Goal: Task Accomplishment & Management: Manage account settings

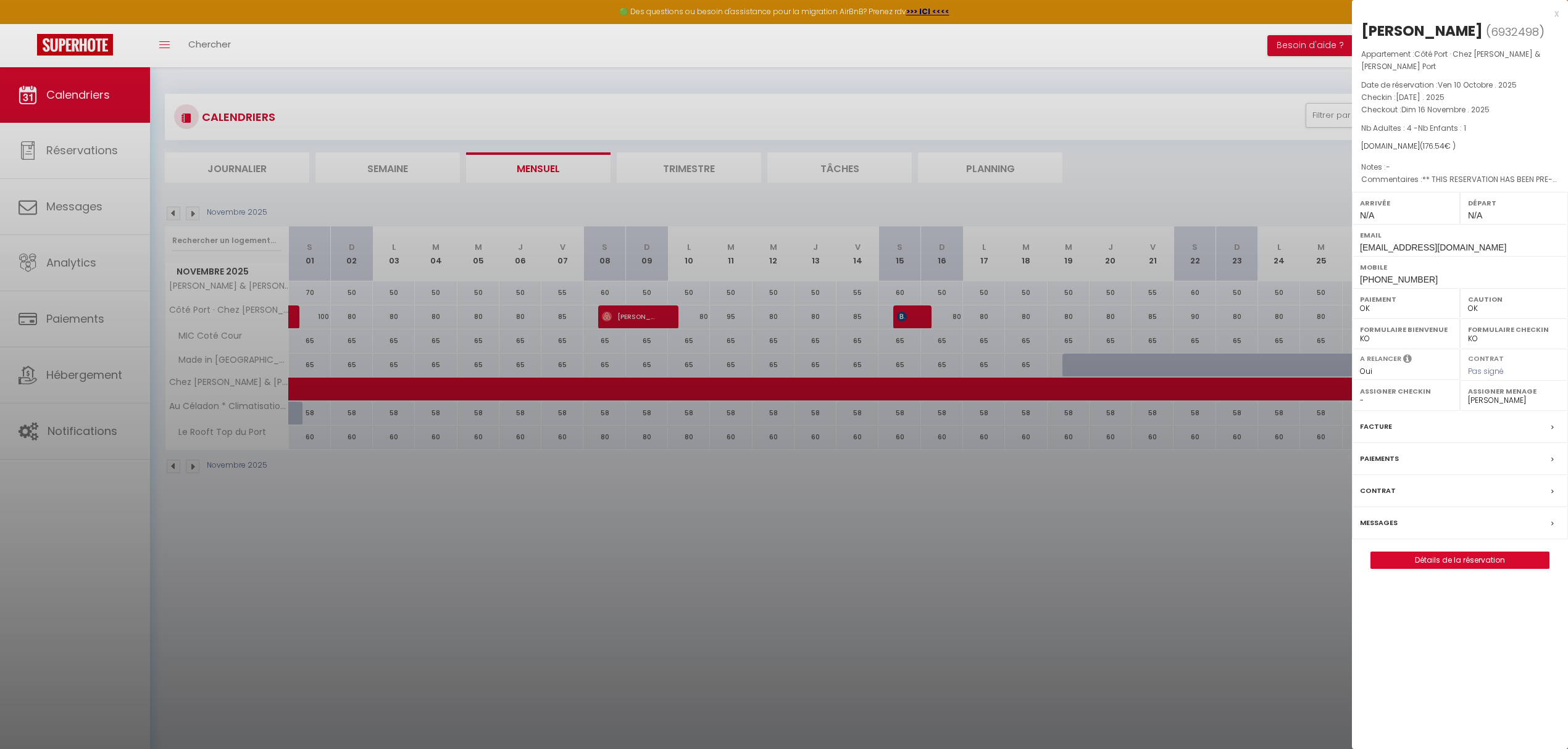
select select "0"
select select "53415"
click at [1019, 647] on div at bounding box center [784, 374] width 1568 height 749
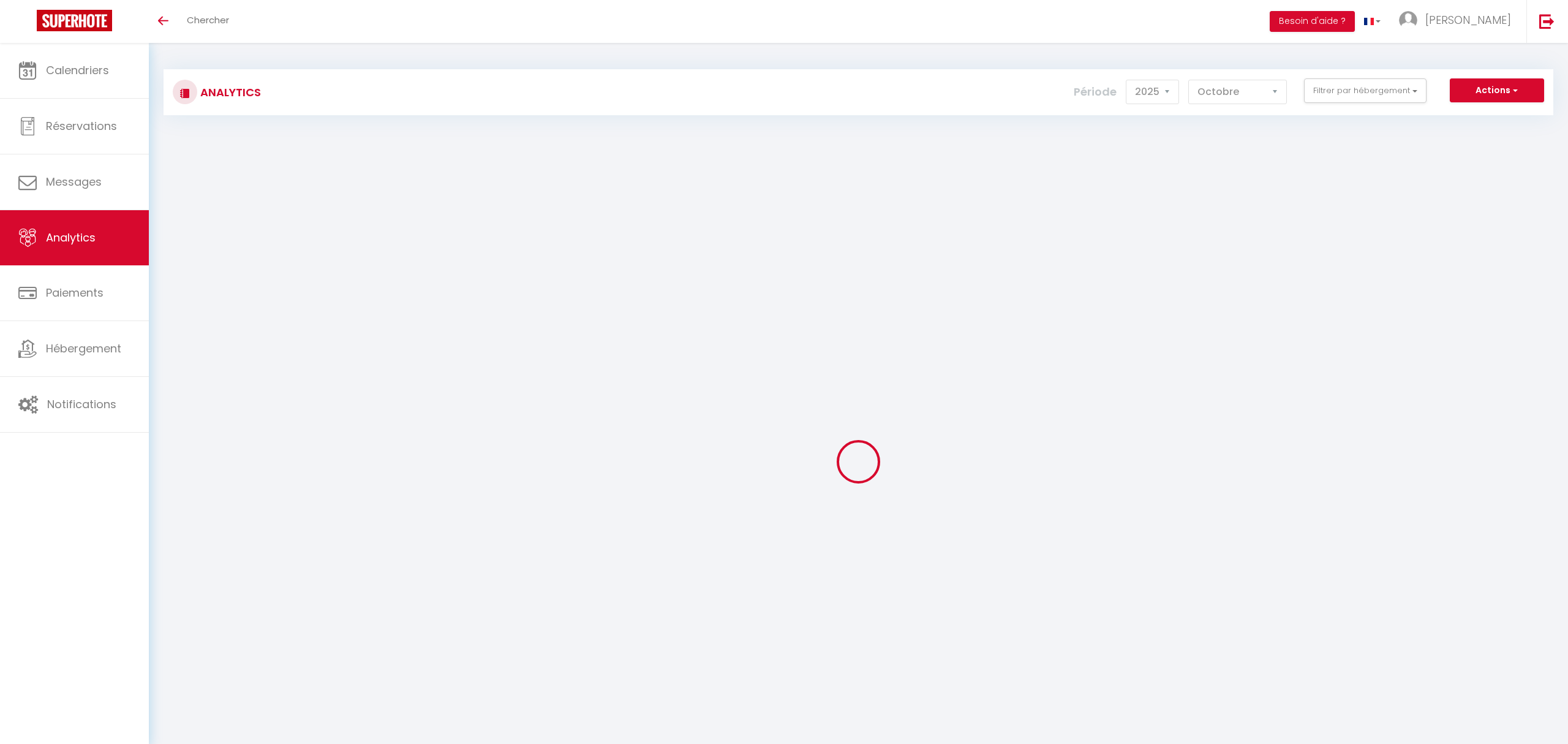
select select "2025"
select select "10"
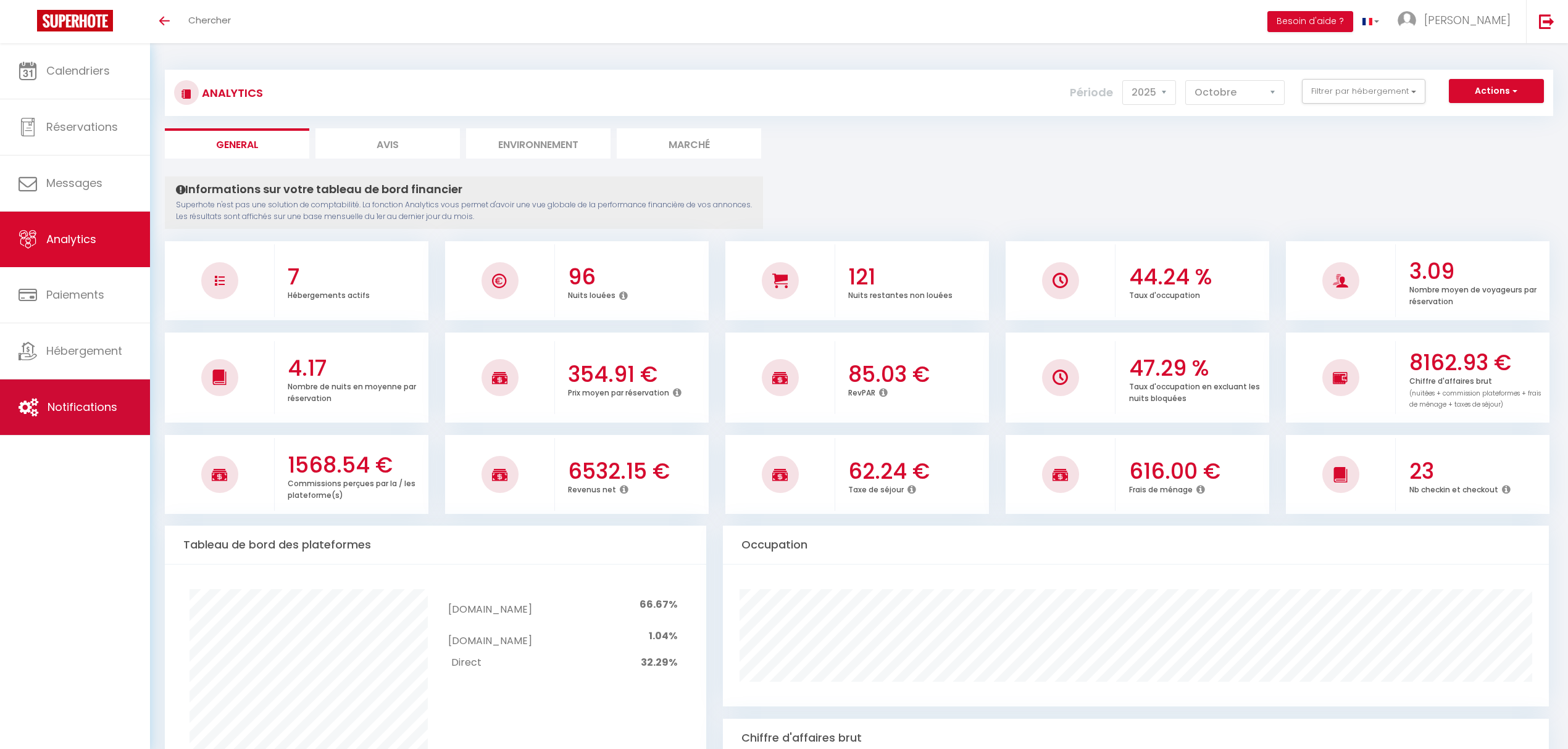
click at [73, 410] on span "Notifications" at bounding box center [82, 406] width 70 height 16
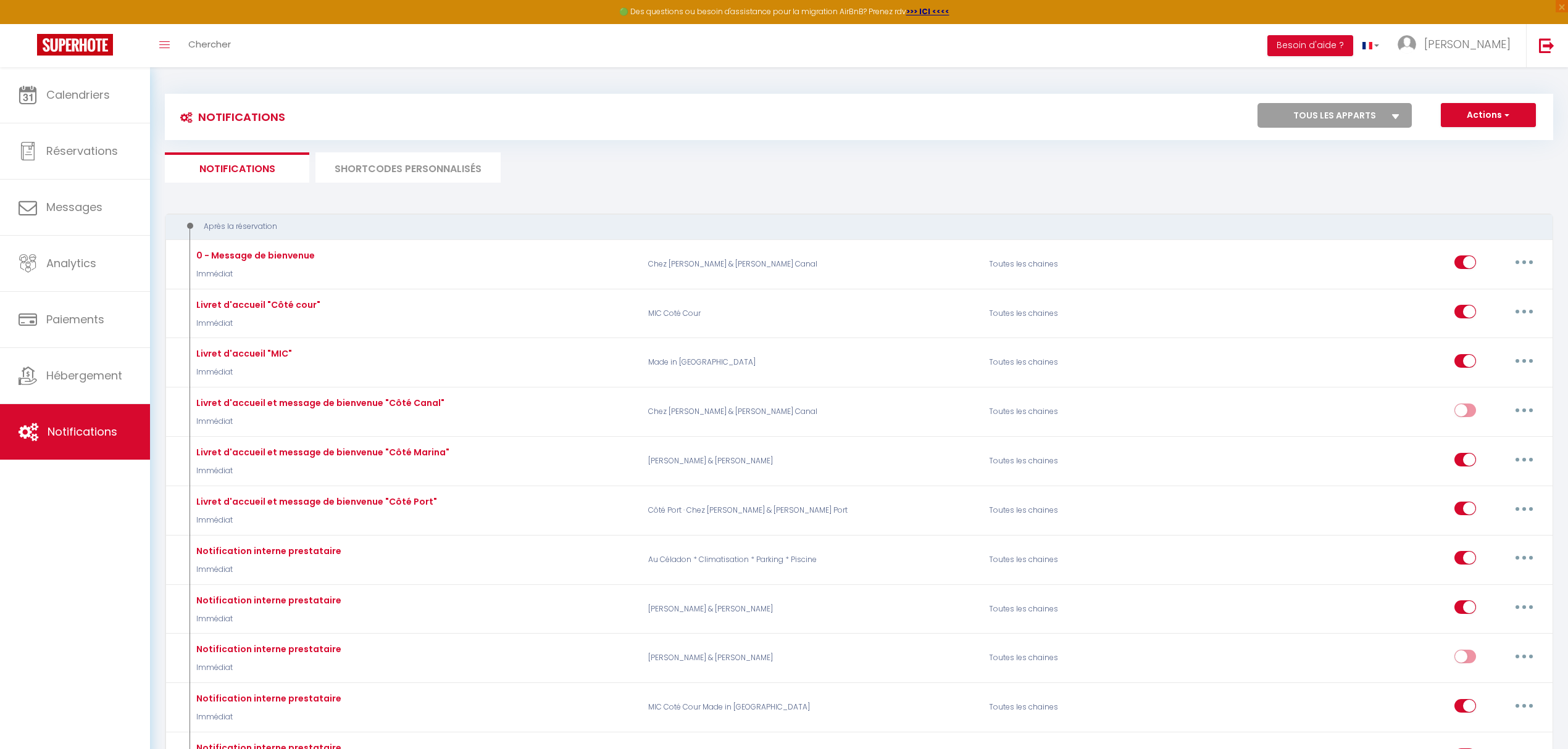
select select
checkbox input "false"
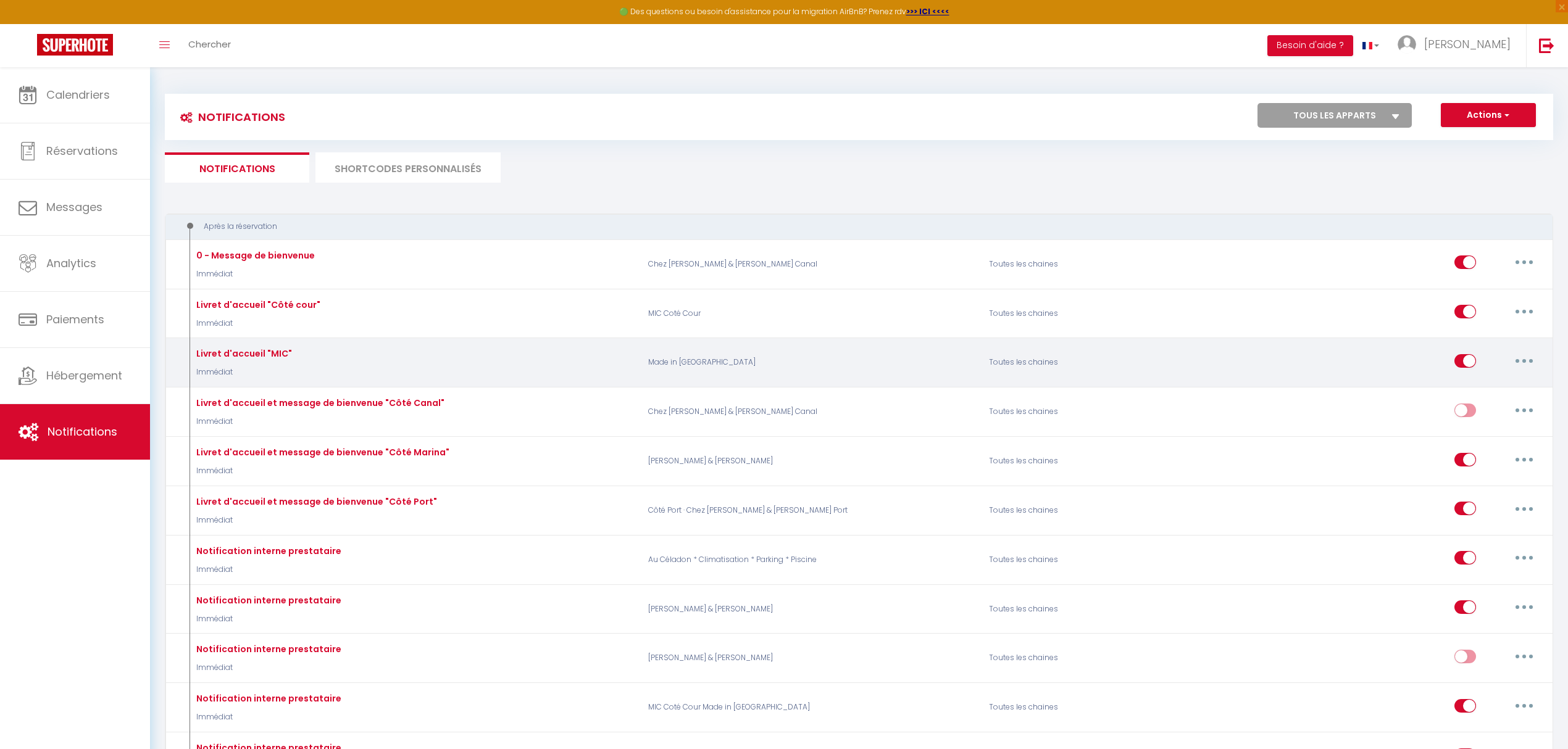
select select
checkbox input "false"
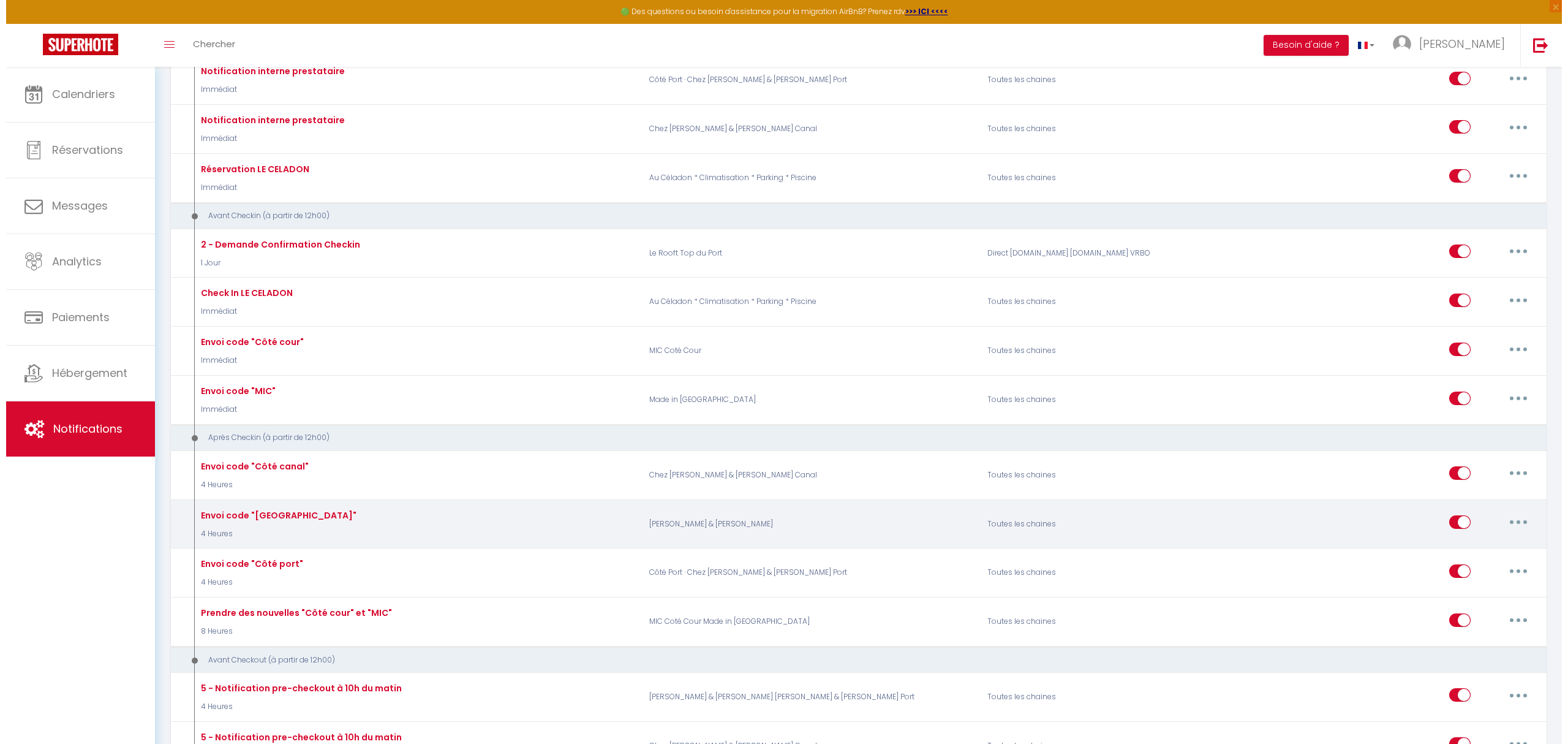
scroll to position [816, 0]
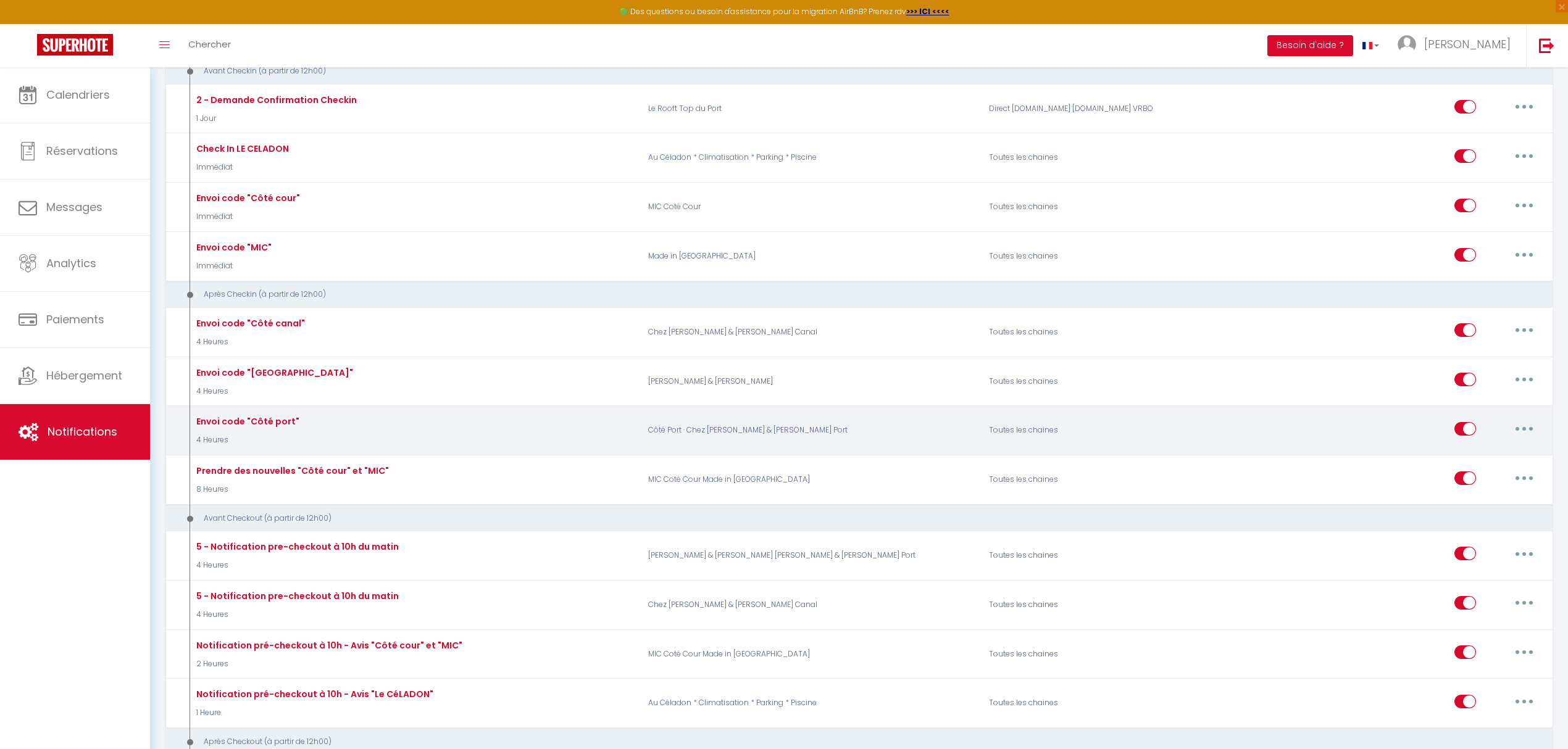
click at [1530, 435] on button "button" at bounding box center [1523, 428] width 35 height 20
click at [1472, 462] on link "Editer" at bounding box center [1491, 457] width 92 height 21
type input "Envoi code "Côté port""
select select "3"
select select "4 Heures"
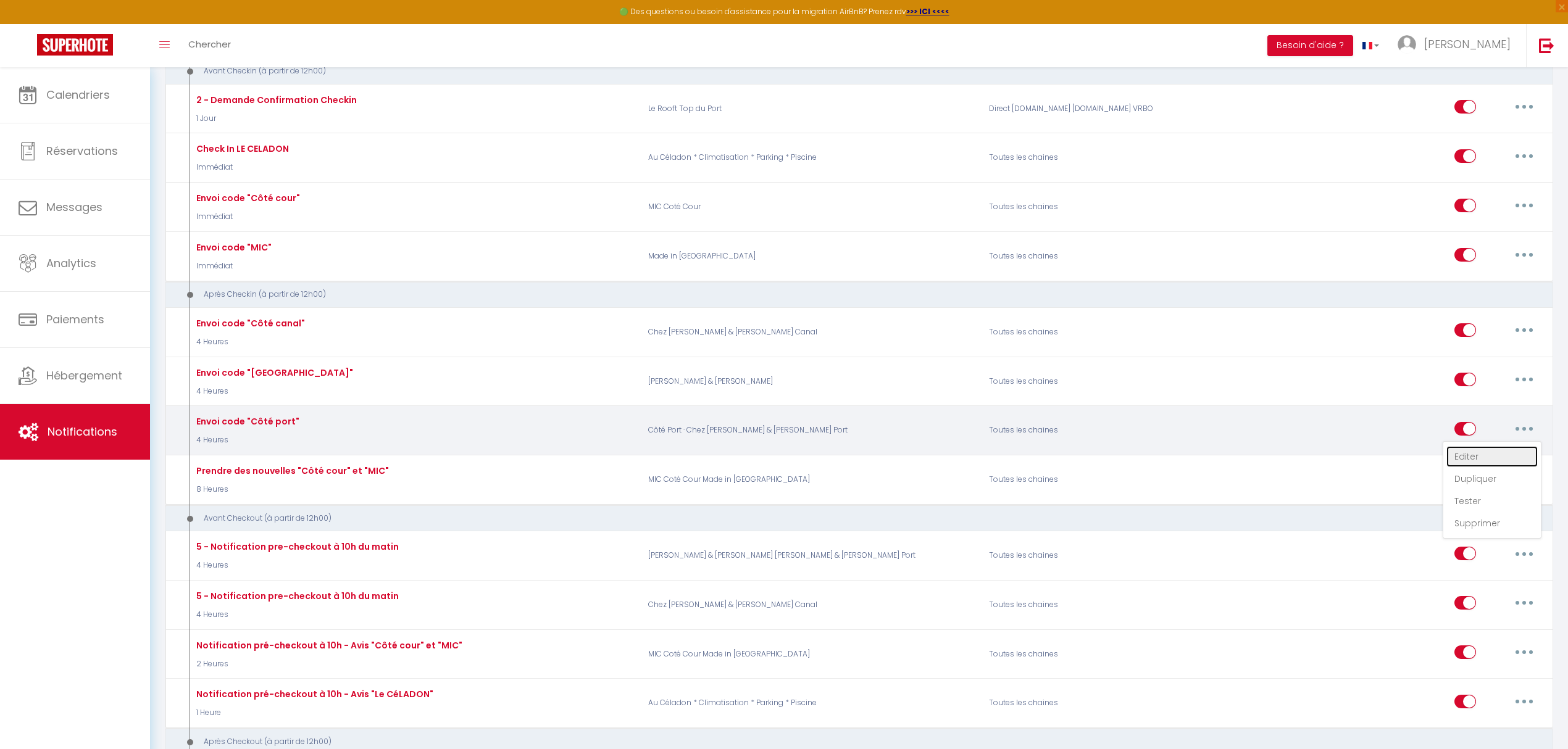
select select
checkbox input "true"
checkbox input "false"
radio input "true"
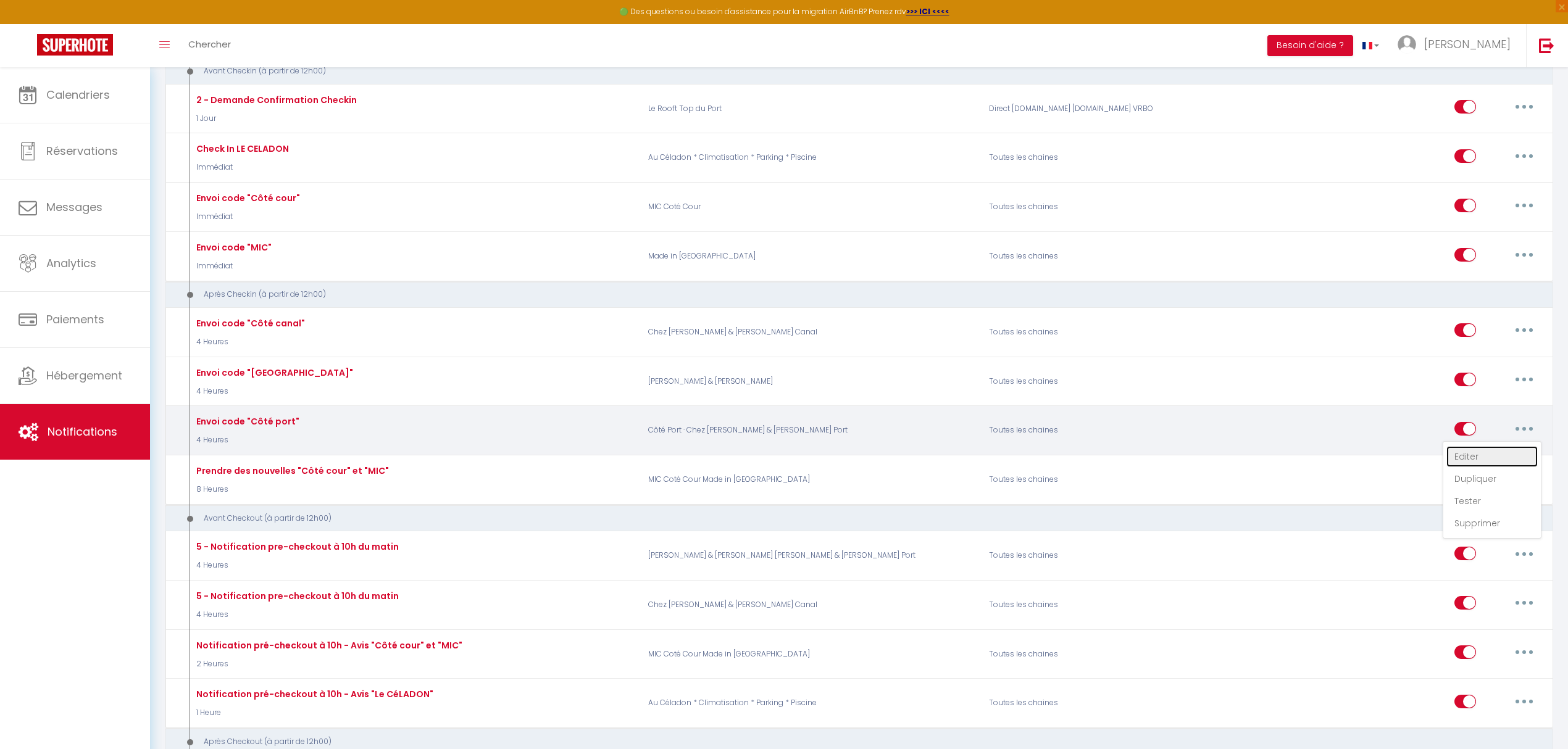
type input "Code d'accès [GEOGRAPHIC_DATA]"
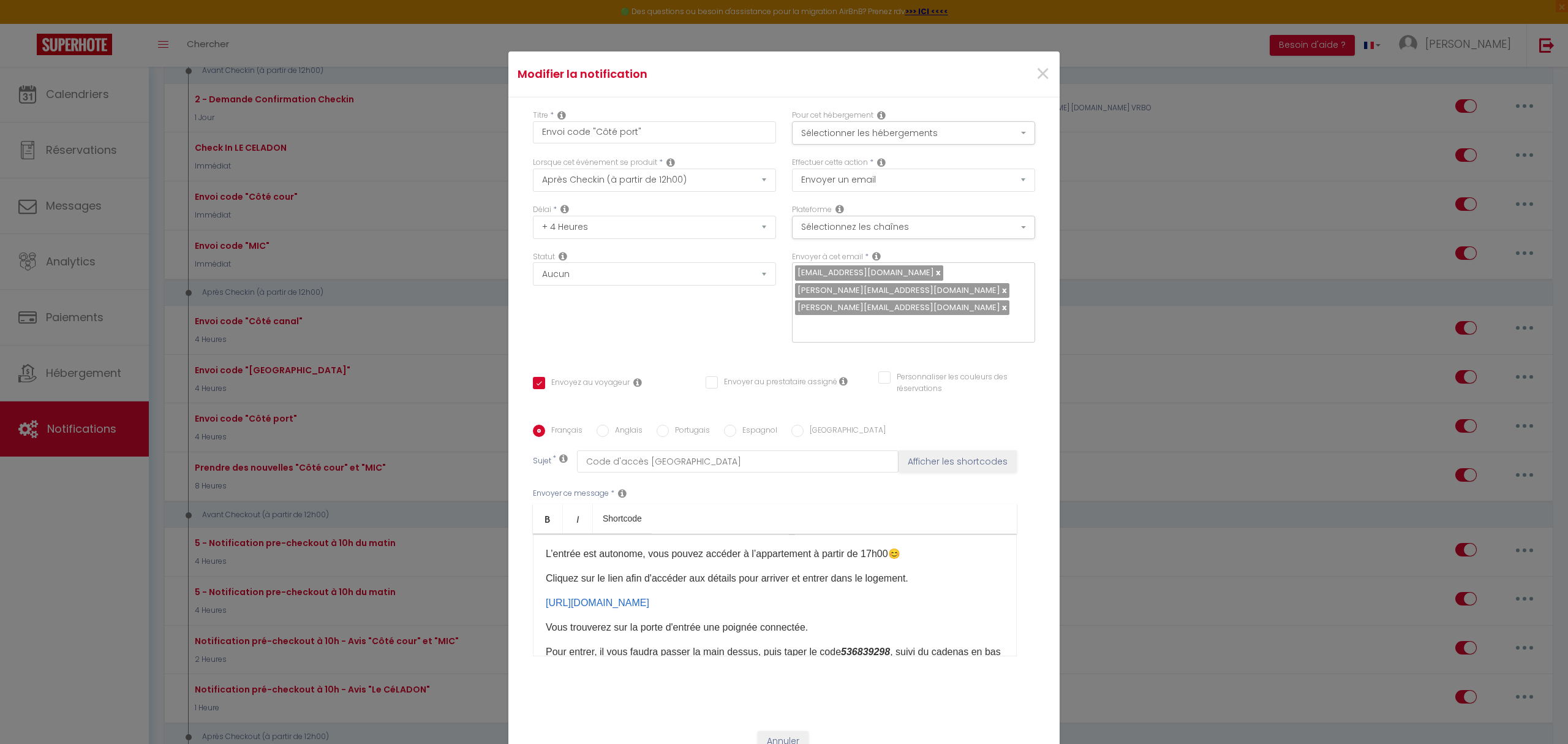
scroll to position [65, 0]
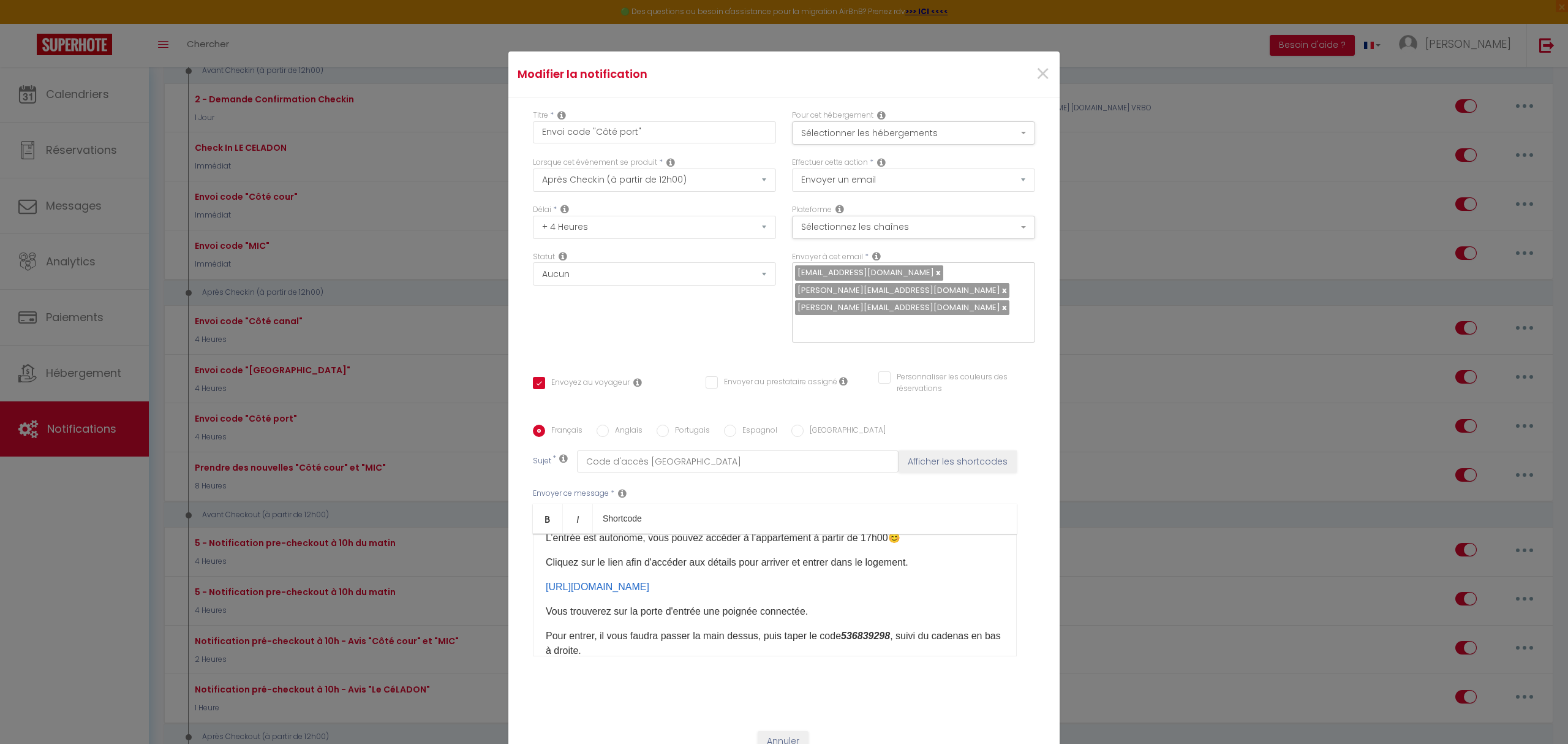
drag, startPoint x: 535, startPoint y: 571, endPoint x: 726, endPoint y: 588, distance: 191.8
click at [726, 588] on div "Bonjour [GUEST:FIRST_NAME] et bienvenue à [PERSON_NAME]​,​ Vous arrivez [DATE] …" at bounding box center [775, 595] width 484 height 122
copy link "[URL][DOMAIN_NAME]"
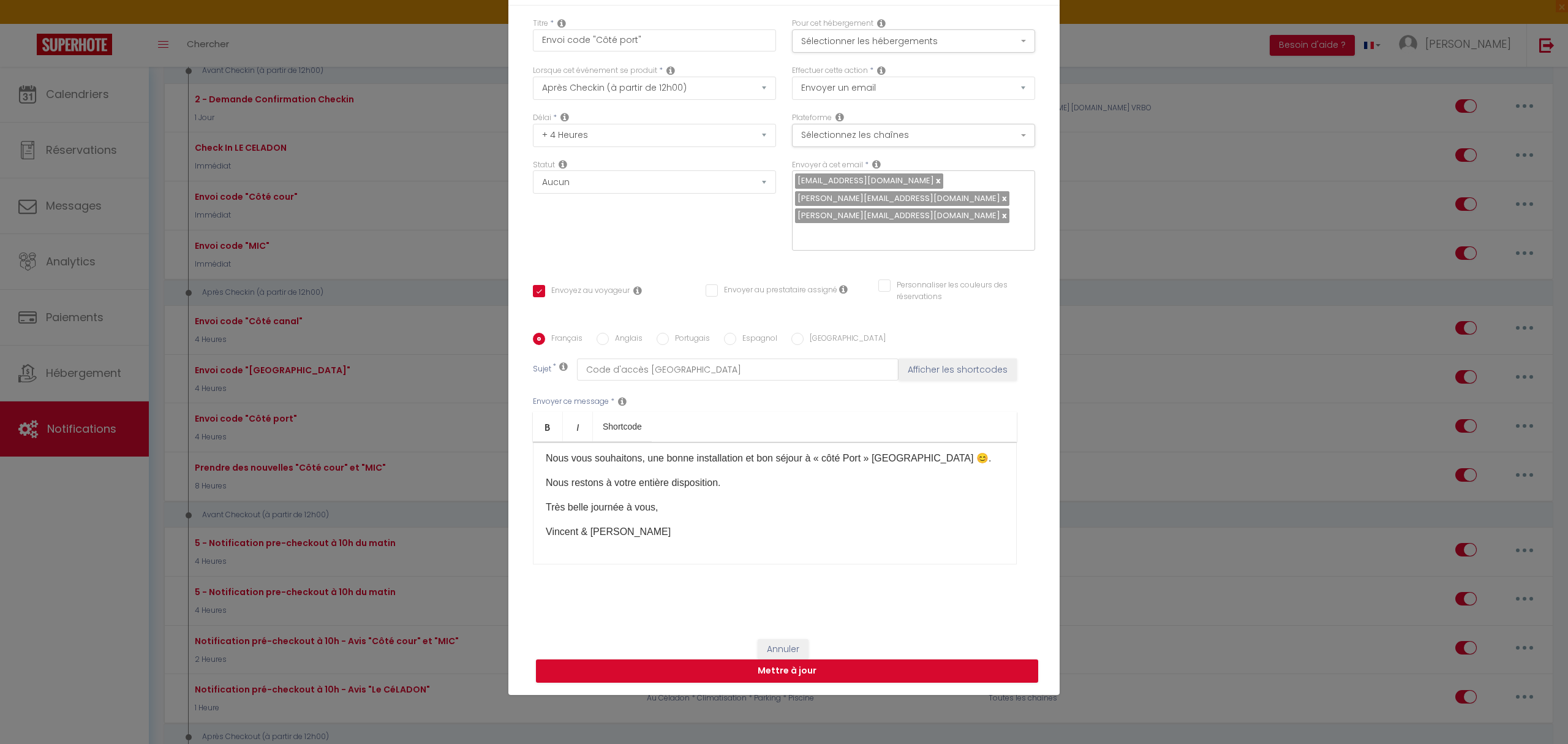
scroll to position [93, 0]
click at [596, 331] on div "Anglais" at bounding box center [619, 338] width 46 height 14
click at [596, 331] on input "Anglais" at bounding box center [602, 337] width 12 height 12
radio input "true"
checkbox input "true"
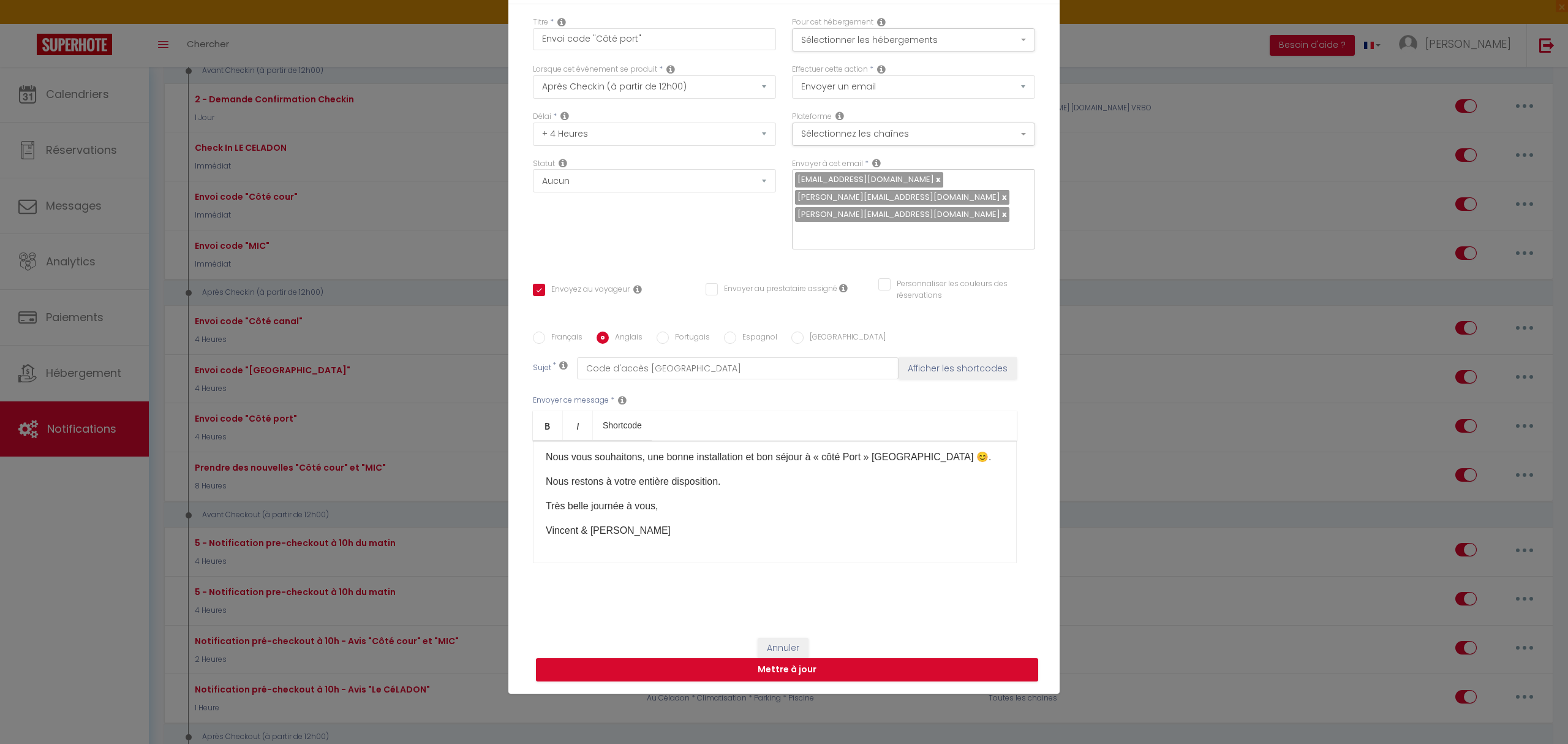
checkbox input "false"
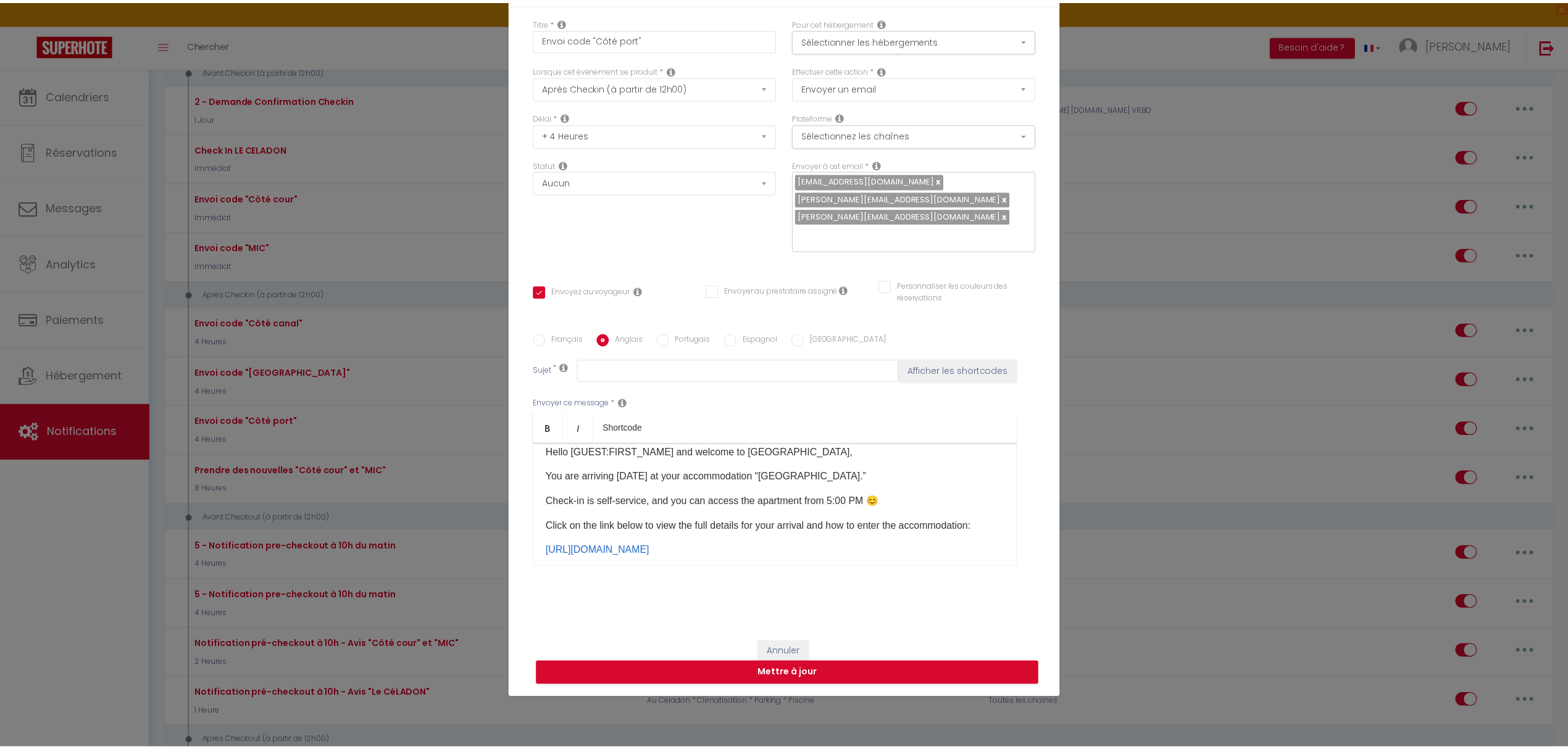
scroll to position [0, 0]
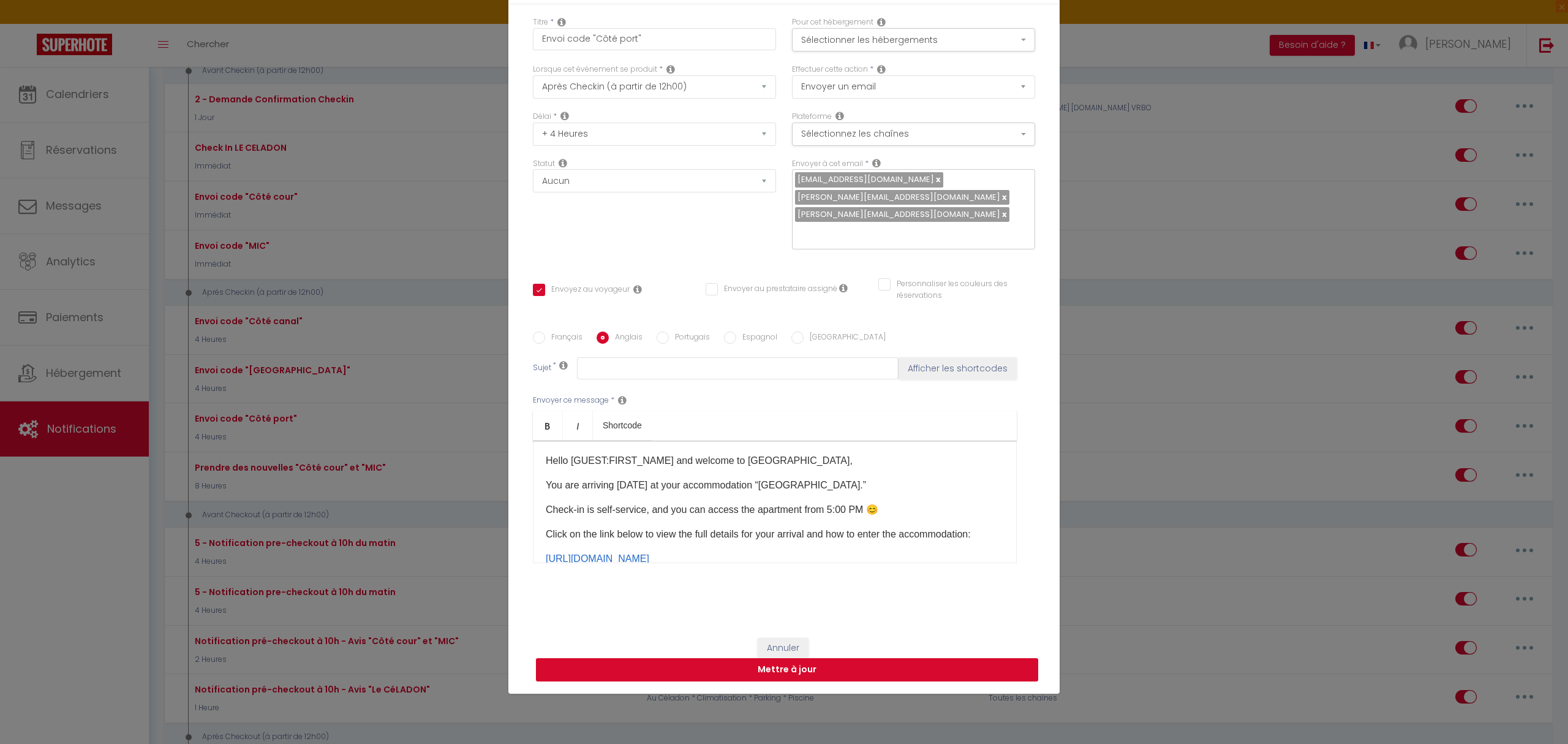
click at [810, 658] on button "Mettre à jour" at bounding box center [787, 669] width 503 height 23
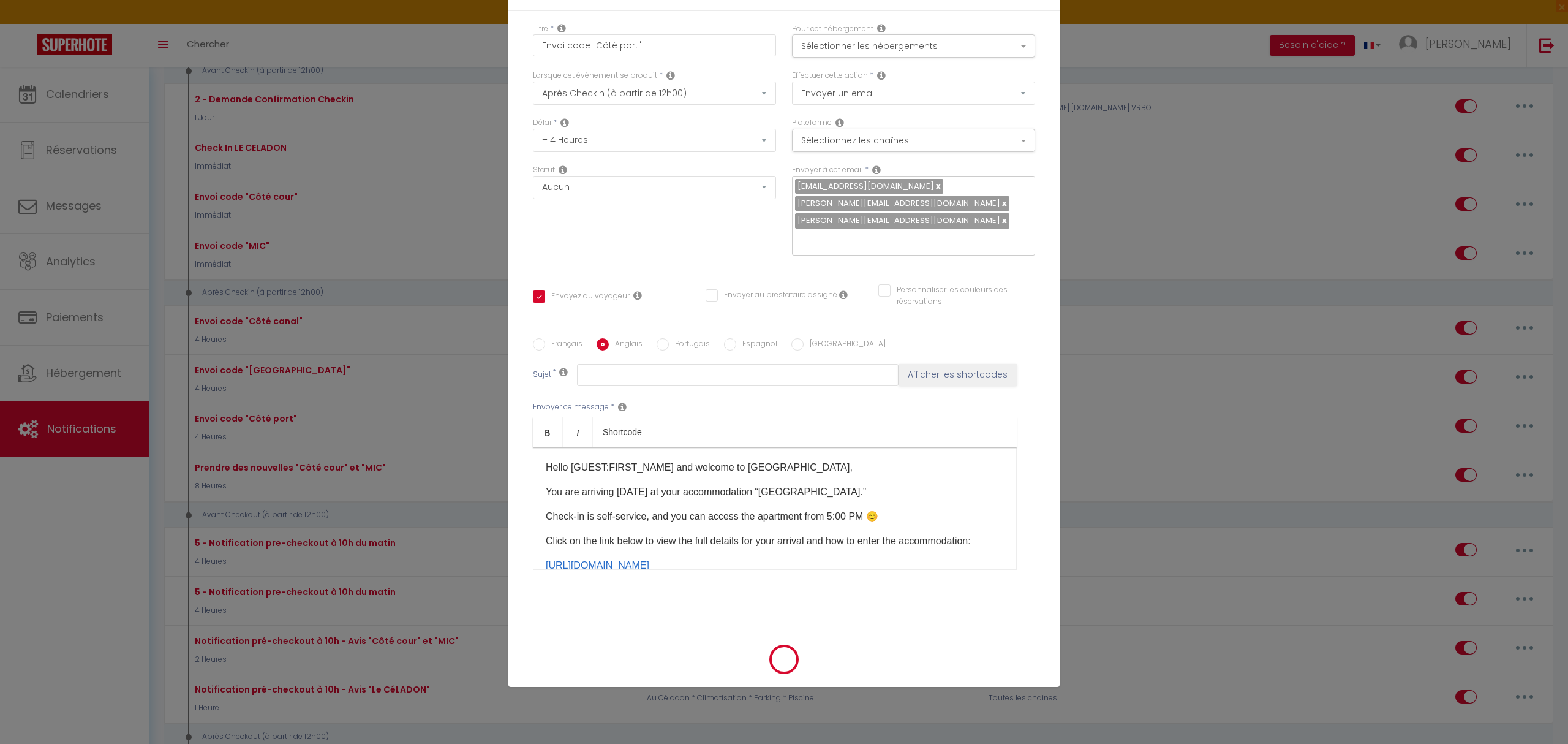
checkbox input "true"
checkbox input "false"
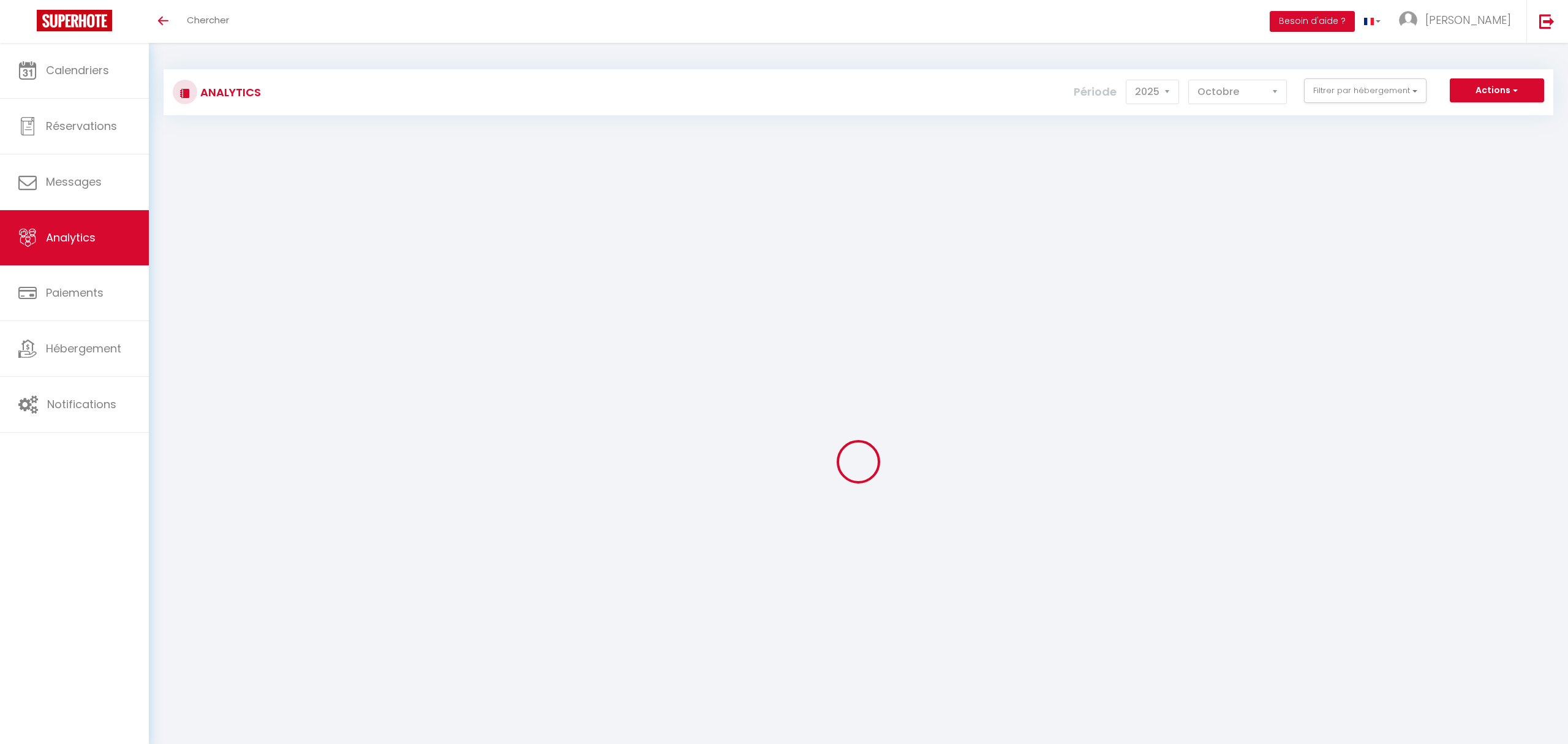
select select "2025"
select select "10"
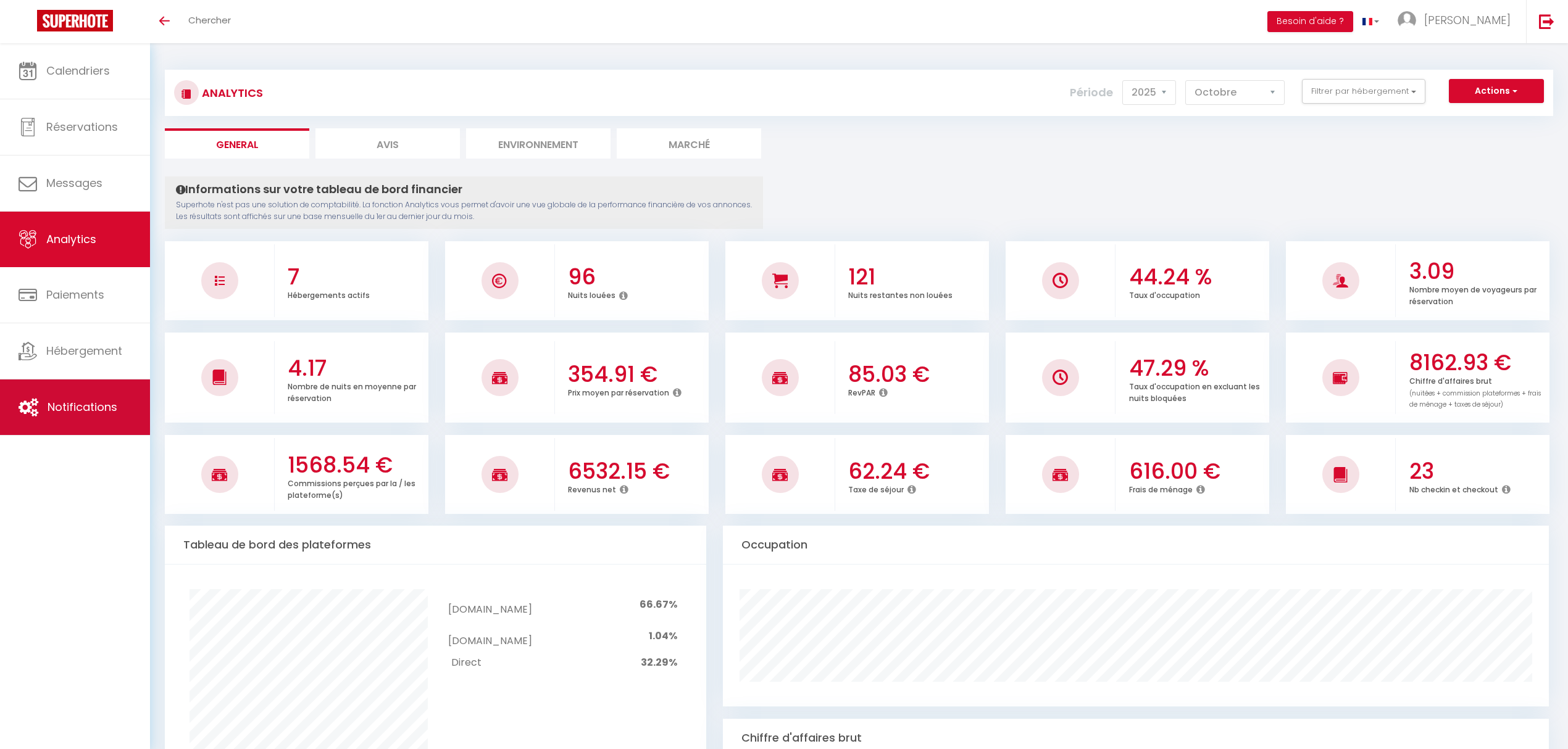
click at [92, 417] on link "Notifications" at bounding box center [75, 406] width 150 height 55
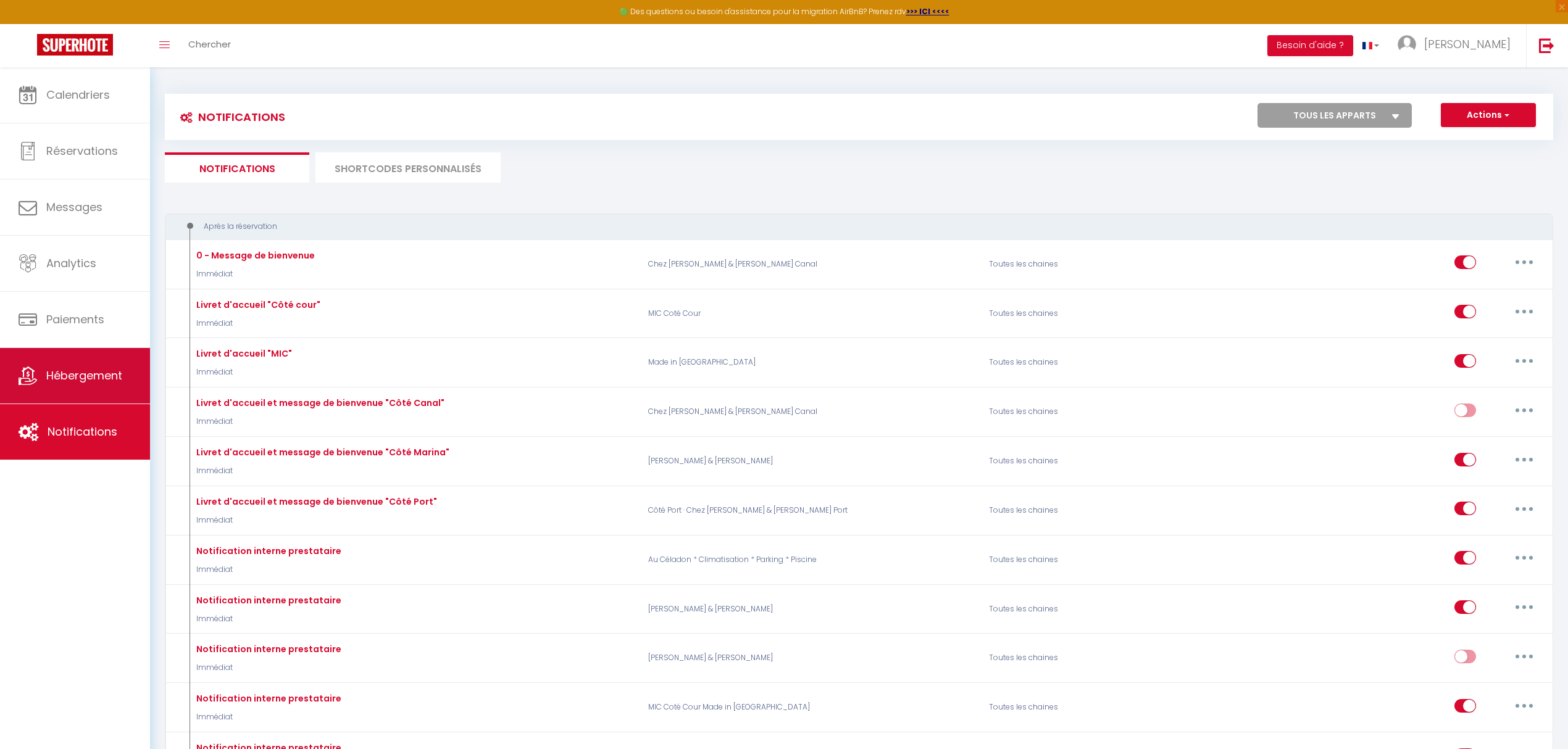
select select
checkbox input "false"
select select
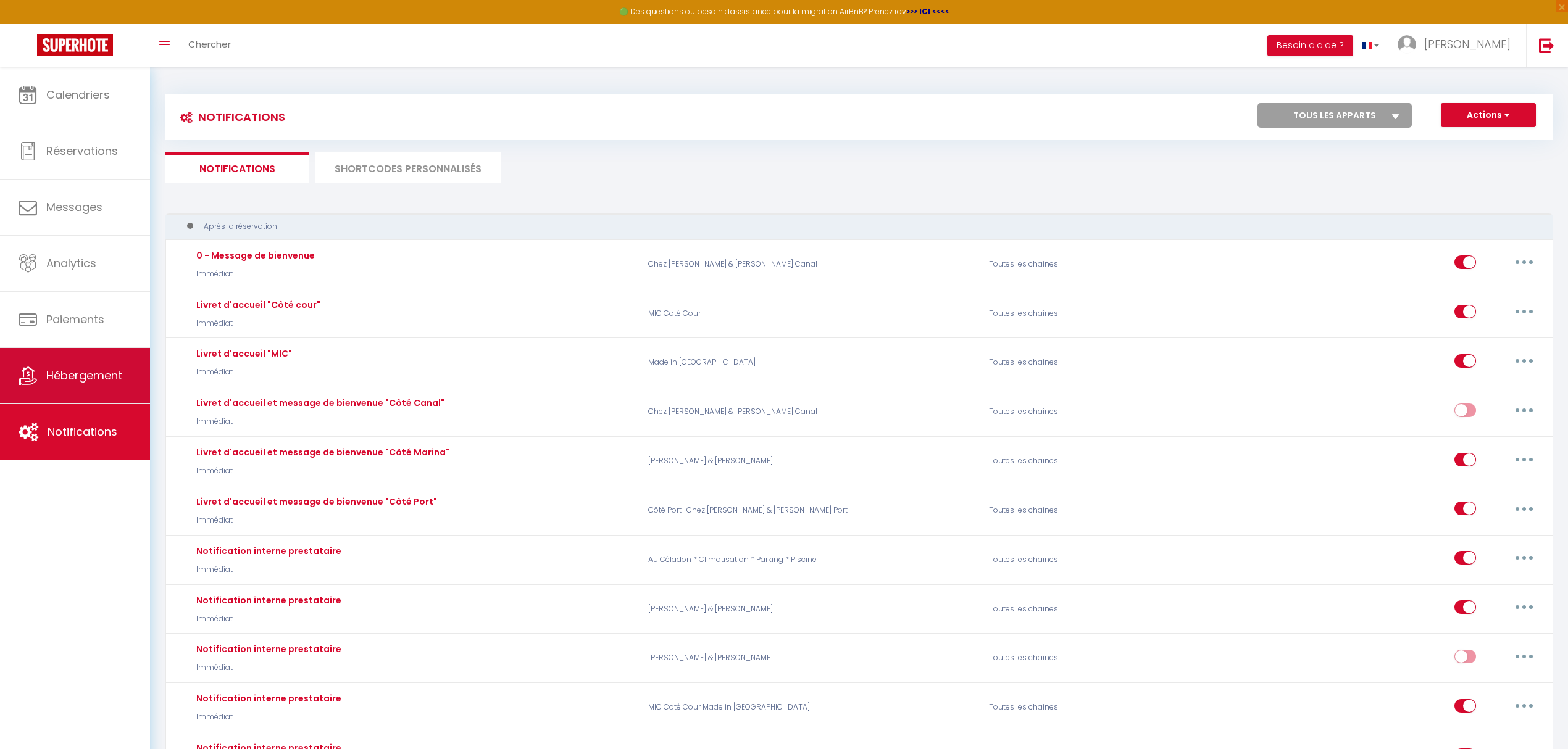
checkbox input "false"
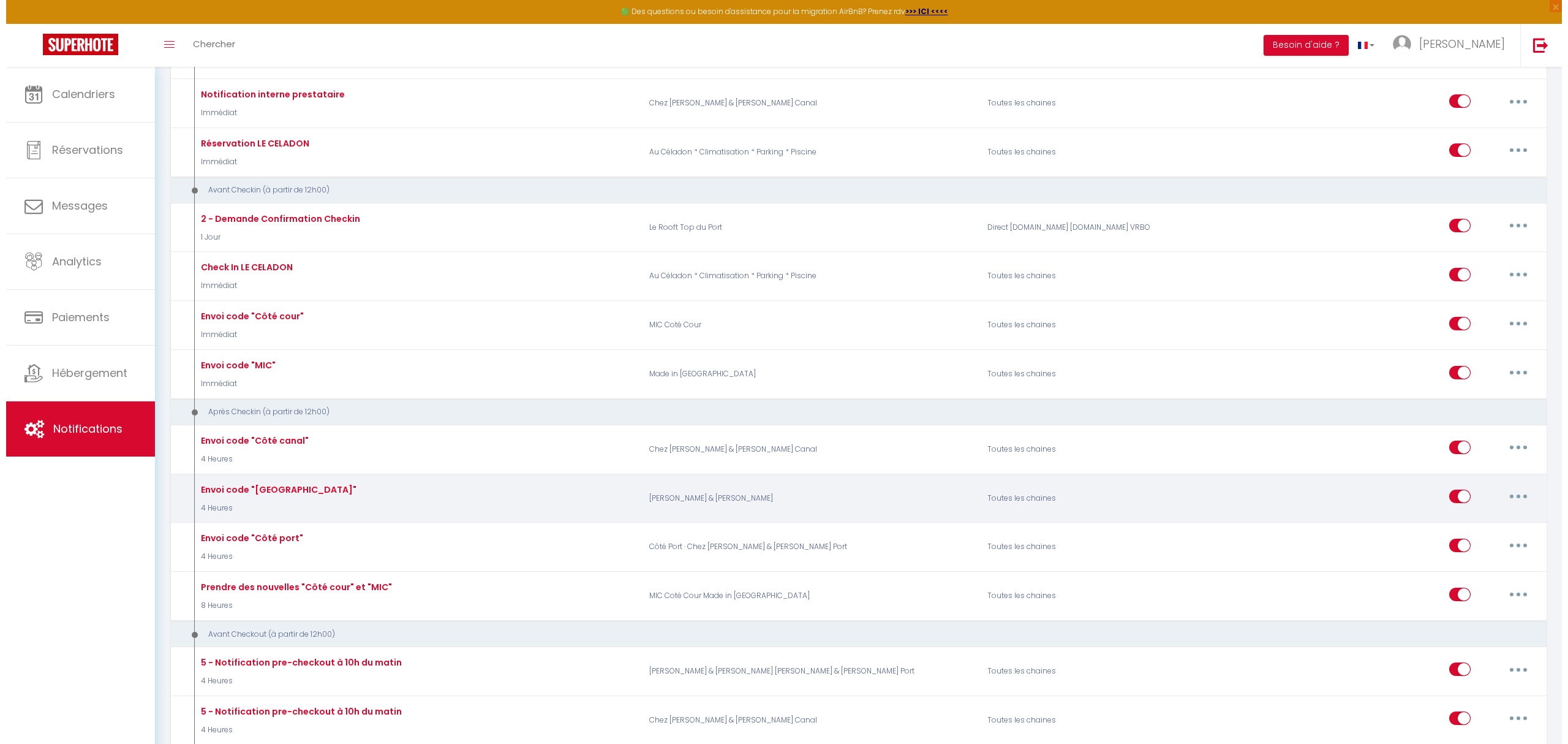
scroll to position [816, 0]
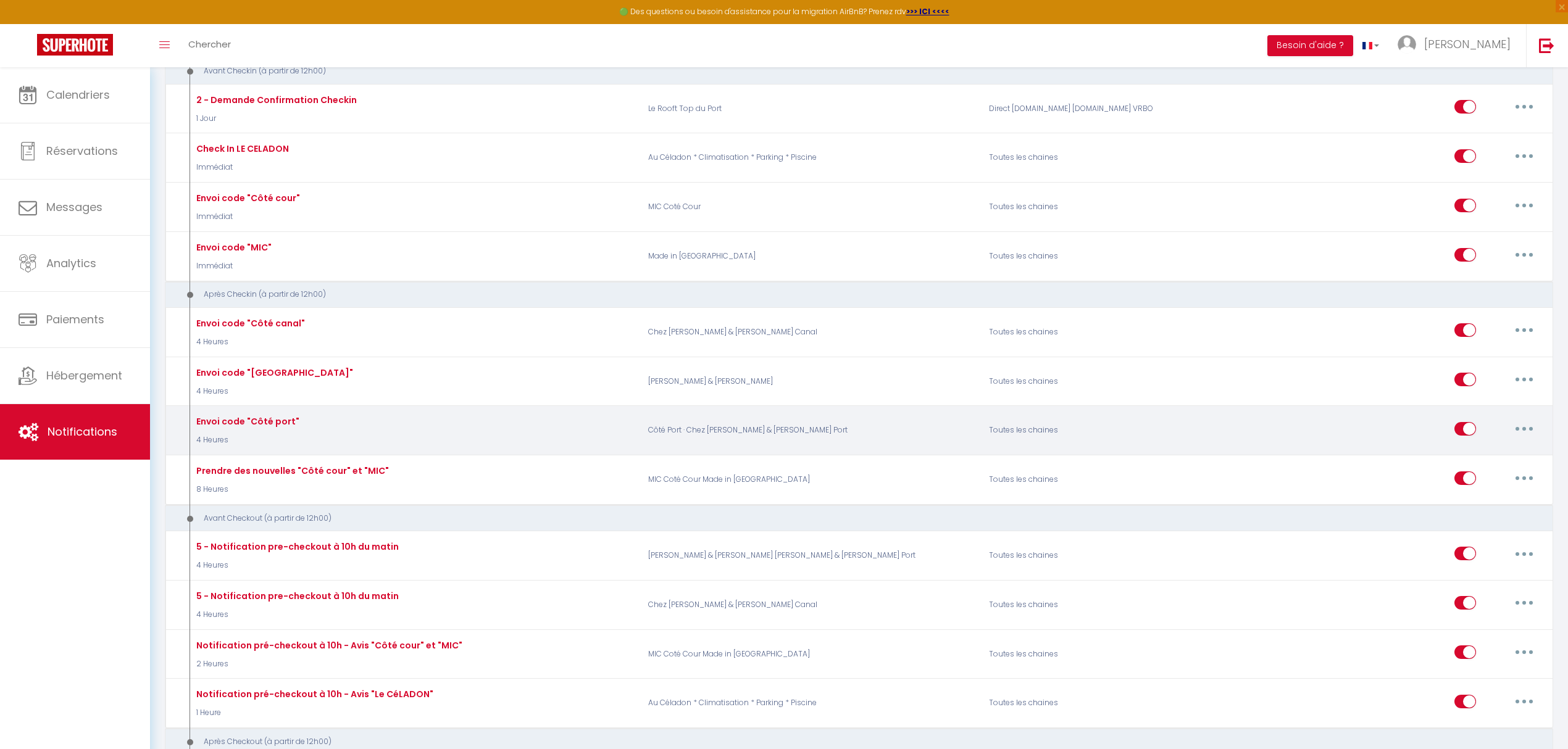
click at [1520, 439] on button "button" at bounding box center [1523, 428] width 35 height 20
click at [1475, 459] on link "Editer" at bounding box center [1491, 457] width 92 height 21
type input "Envoi code "Côté port""
select select "3"
select select "4 Heures"
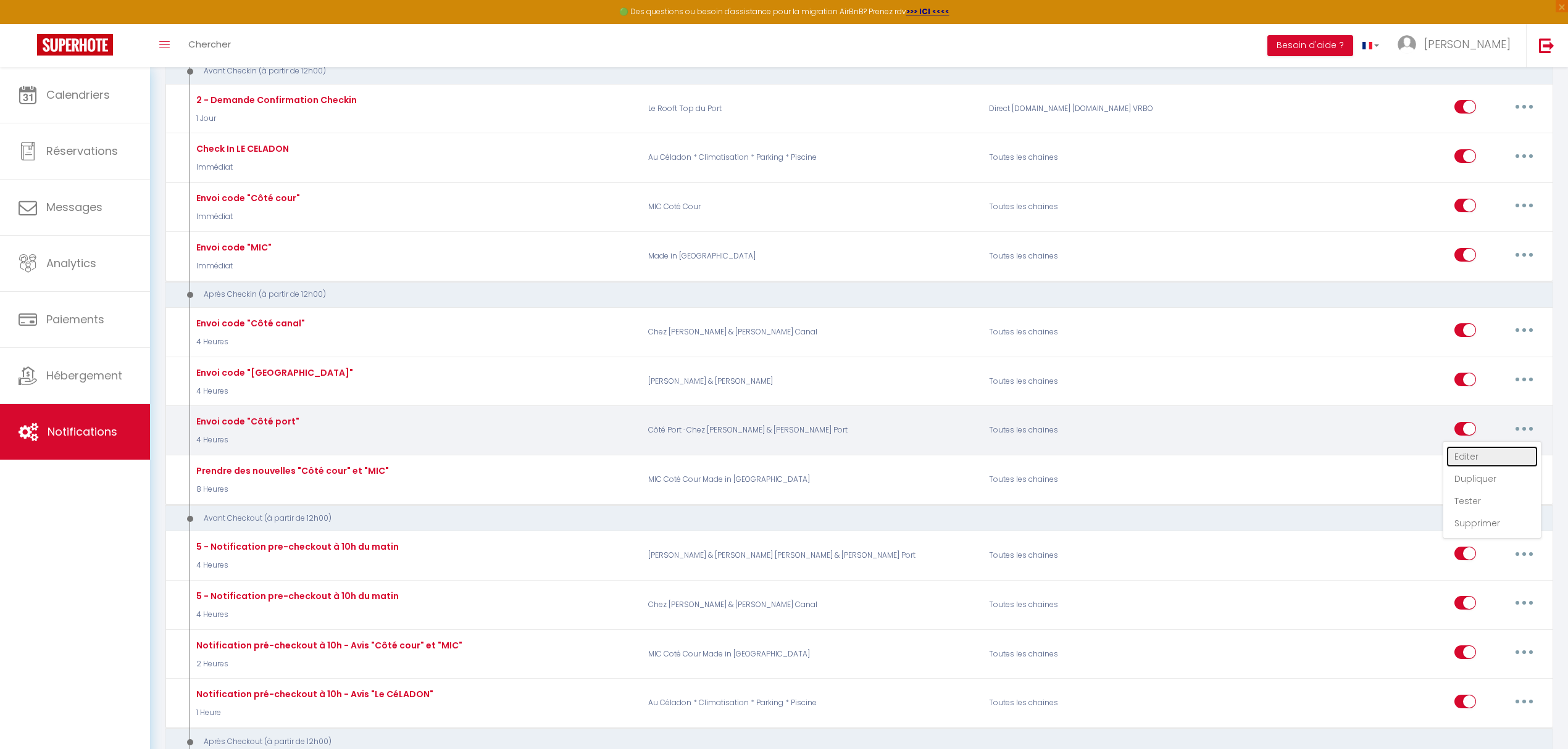
select select
checkbox input "true"
checkbox input "false"
radio input "true"
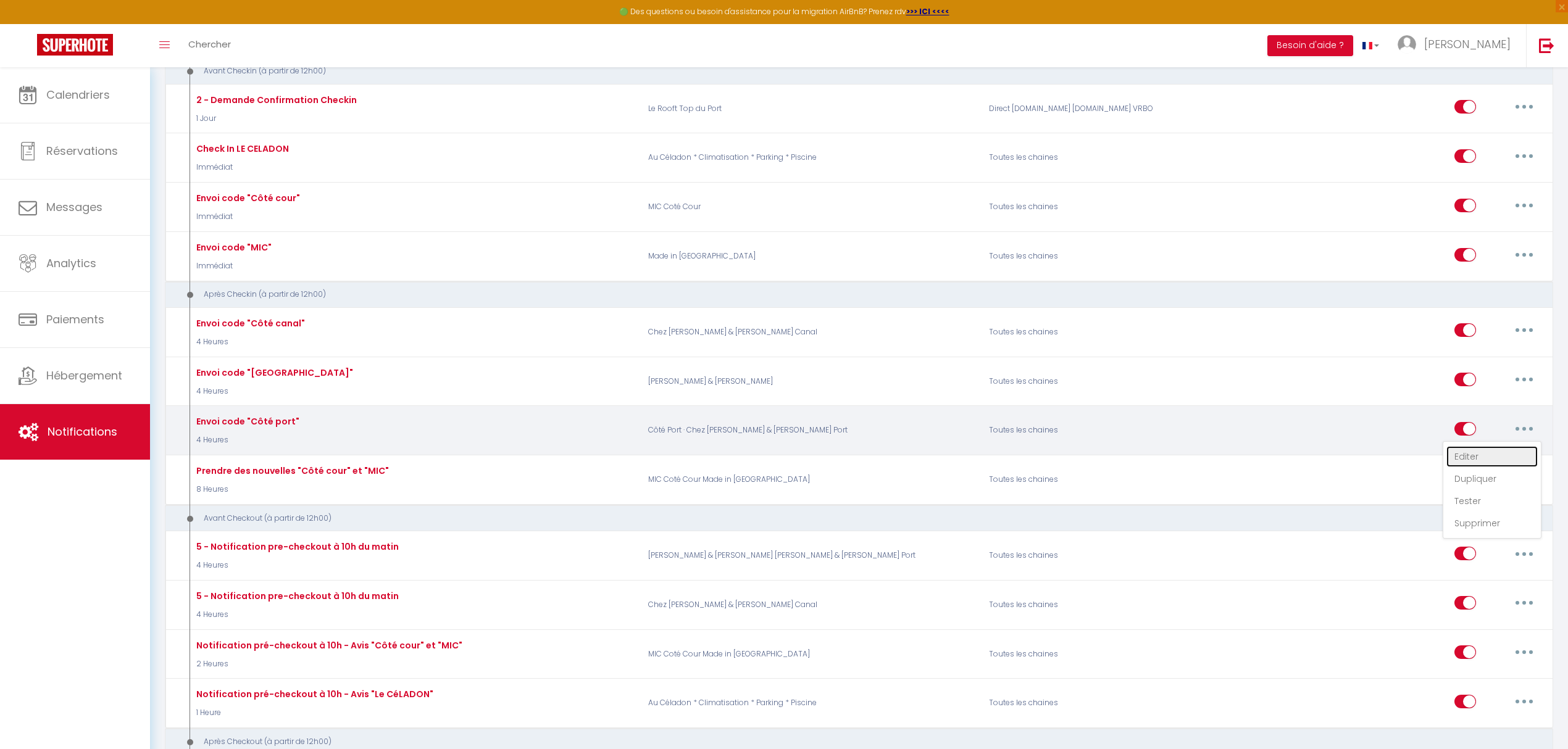
type input "Code d'accès [GEOGRAPHIC_DATA]"
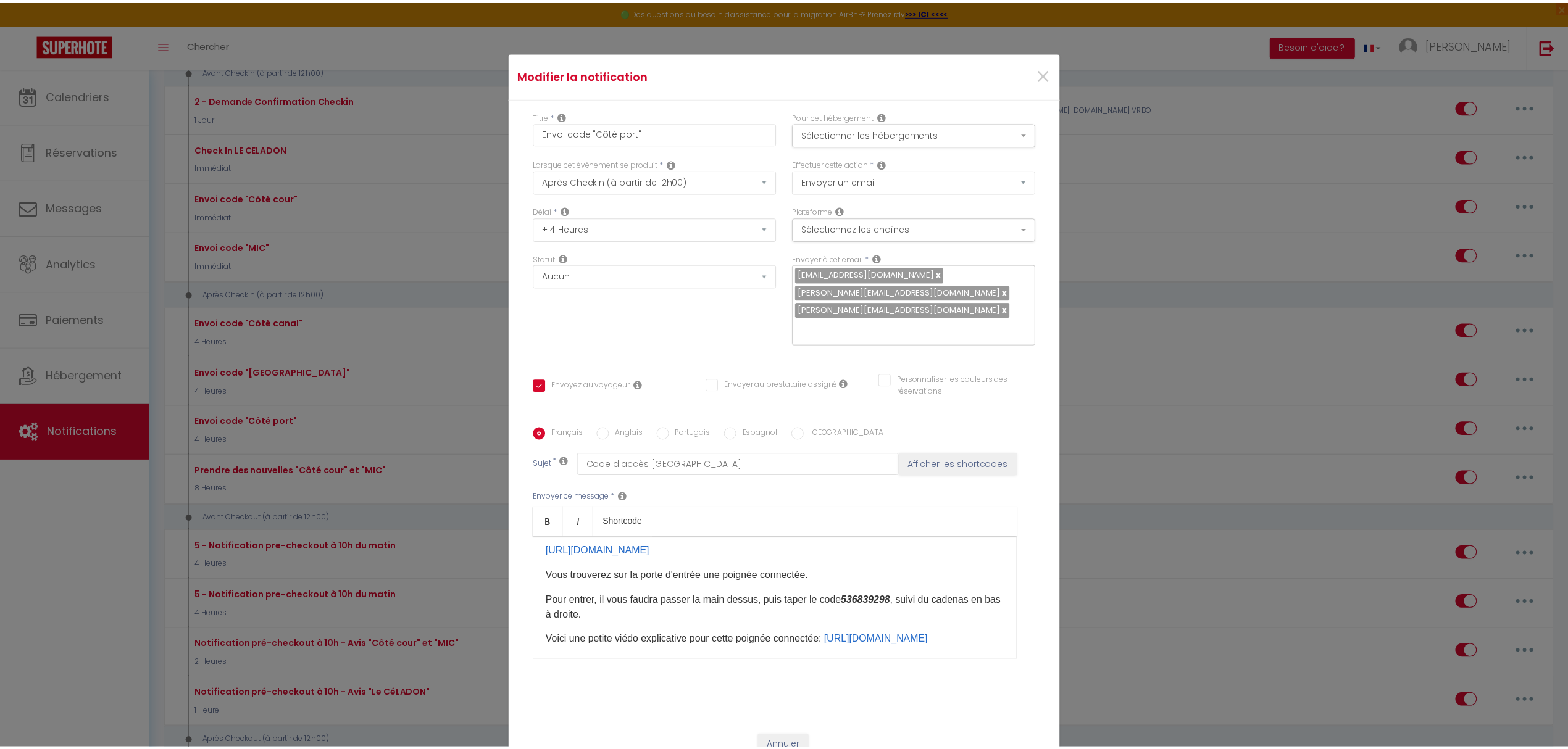
scroll to position [164, 0]
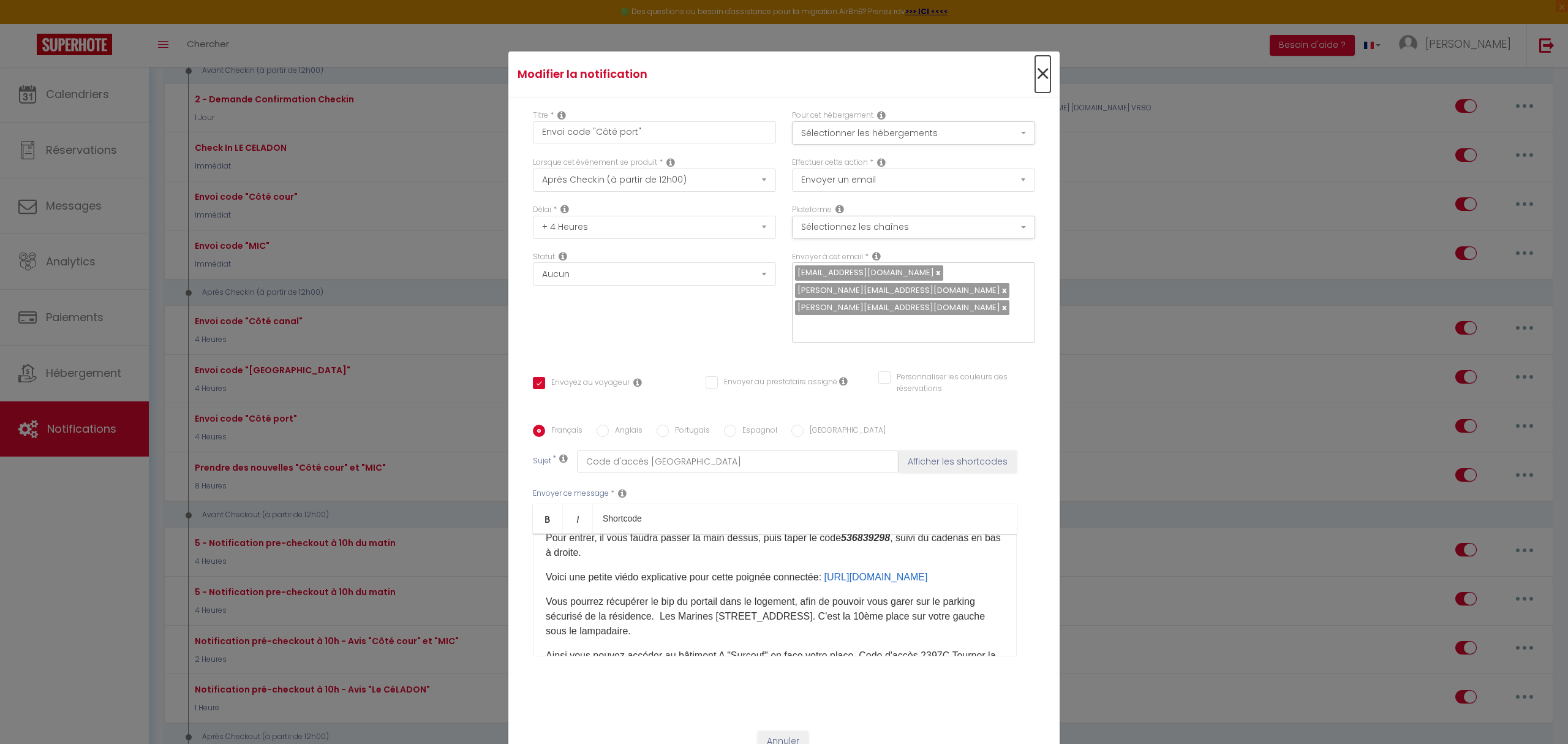
click at [1037, 83] on span "×" at bounding box center [1042, 74] width 16 height 37
